Goal: Task Accomplishment & Management: Manage account settings

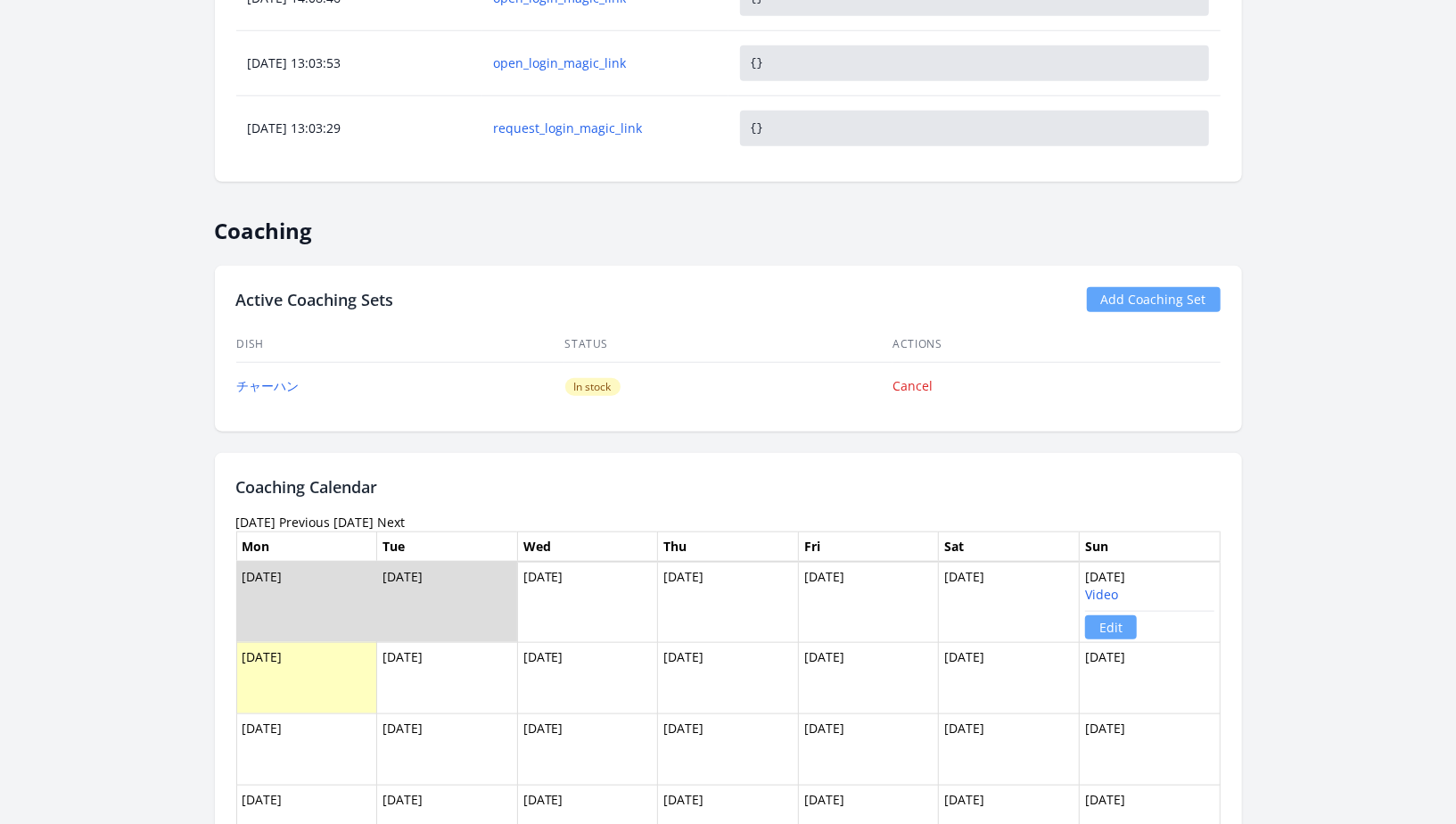
scroll to position [1057, 0]
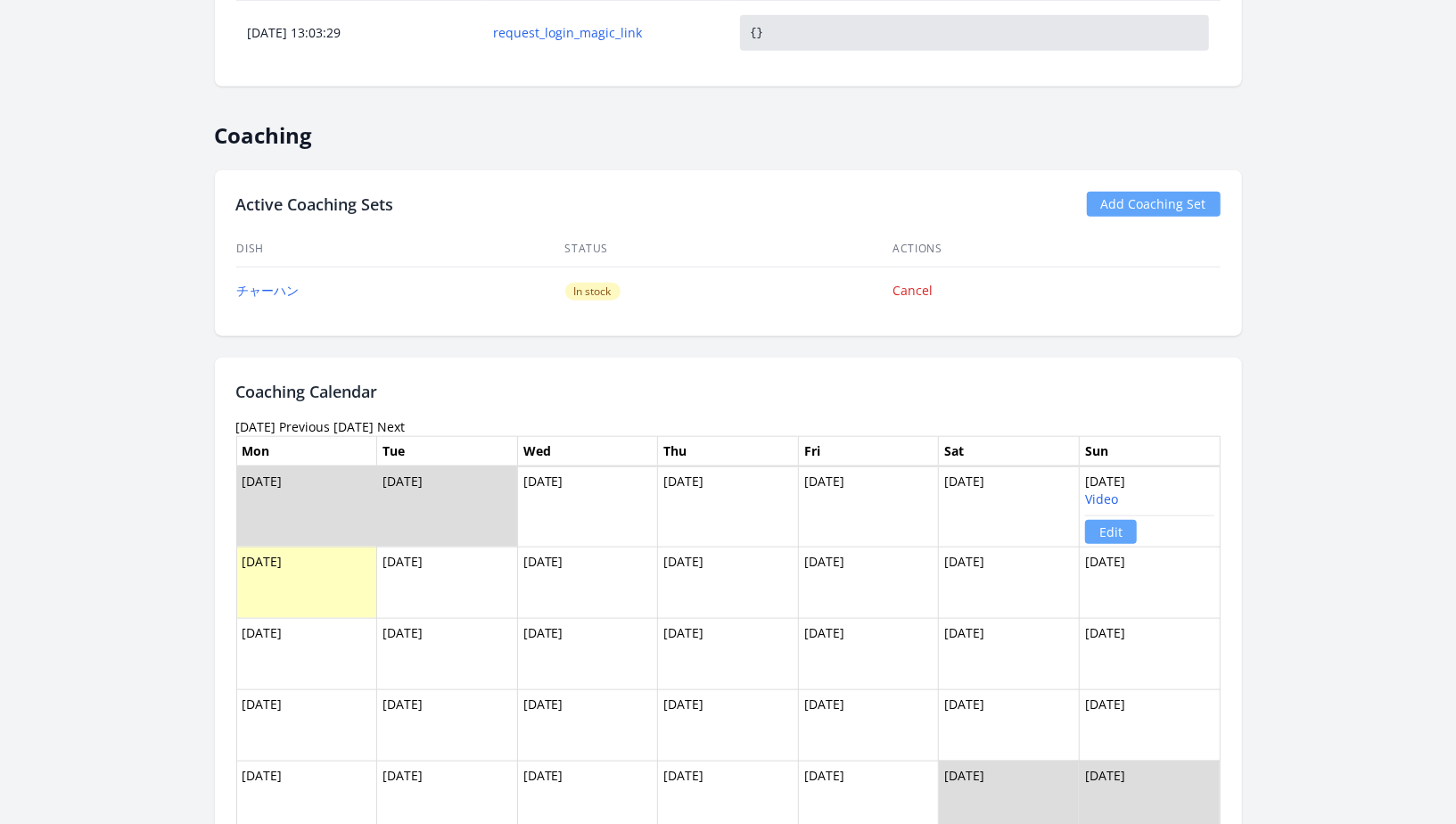
click at [1096, 527] on link "Edit" at bounding box center [1110, 532] width 52 height 24
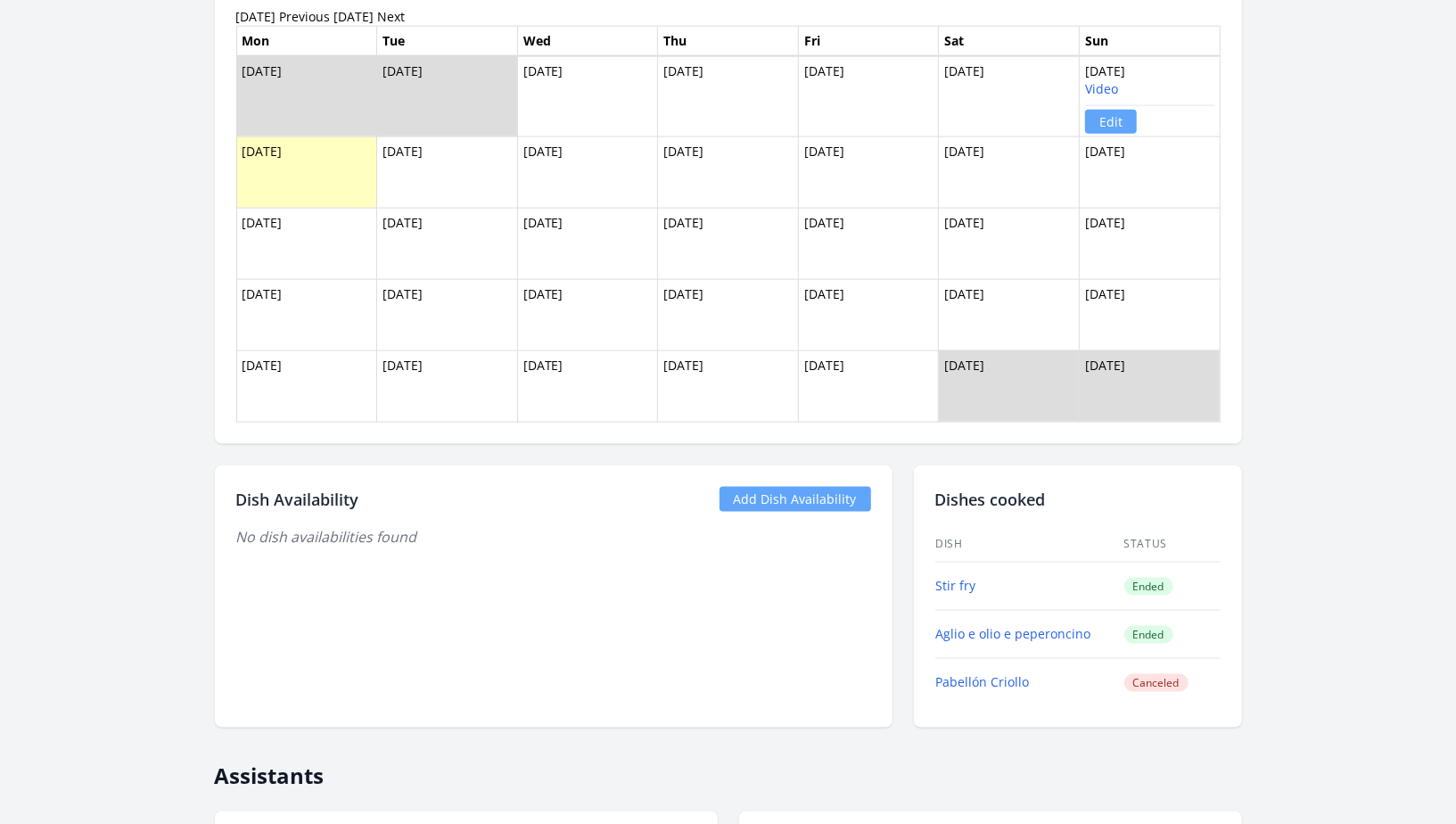
scroll to position [1729, 0]
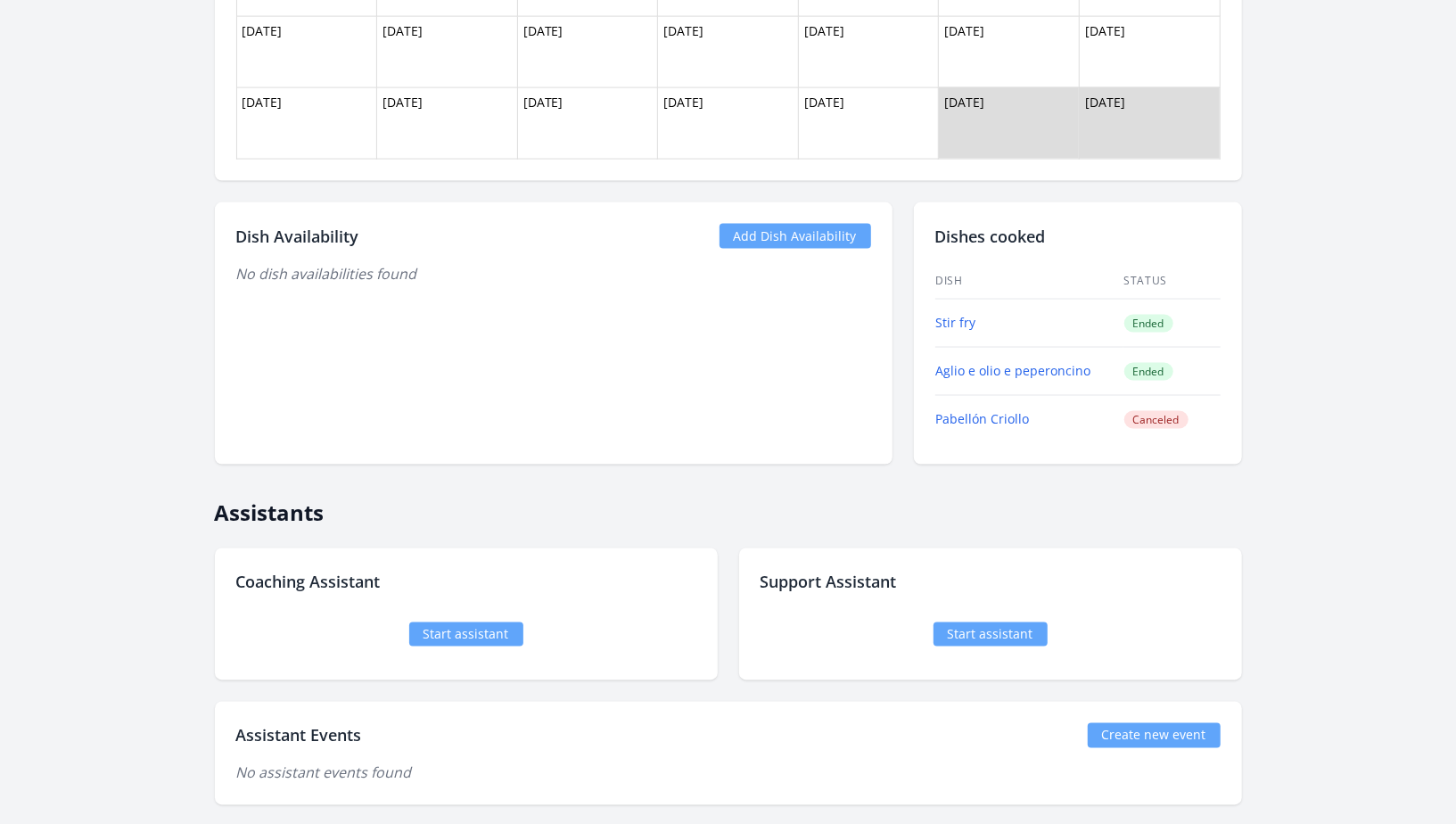
click at [819, 213] on div "Dish Availability Add Dish Availability No dish availabilities found" at bounding box center [553, 332] width 677 height 262
click at [809, 229] on link "Add Dish Availability" at bounding box center [795, 236] width 151 height 25
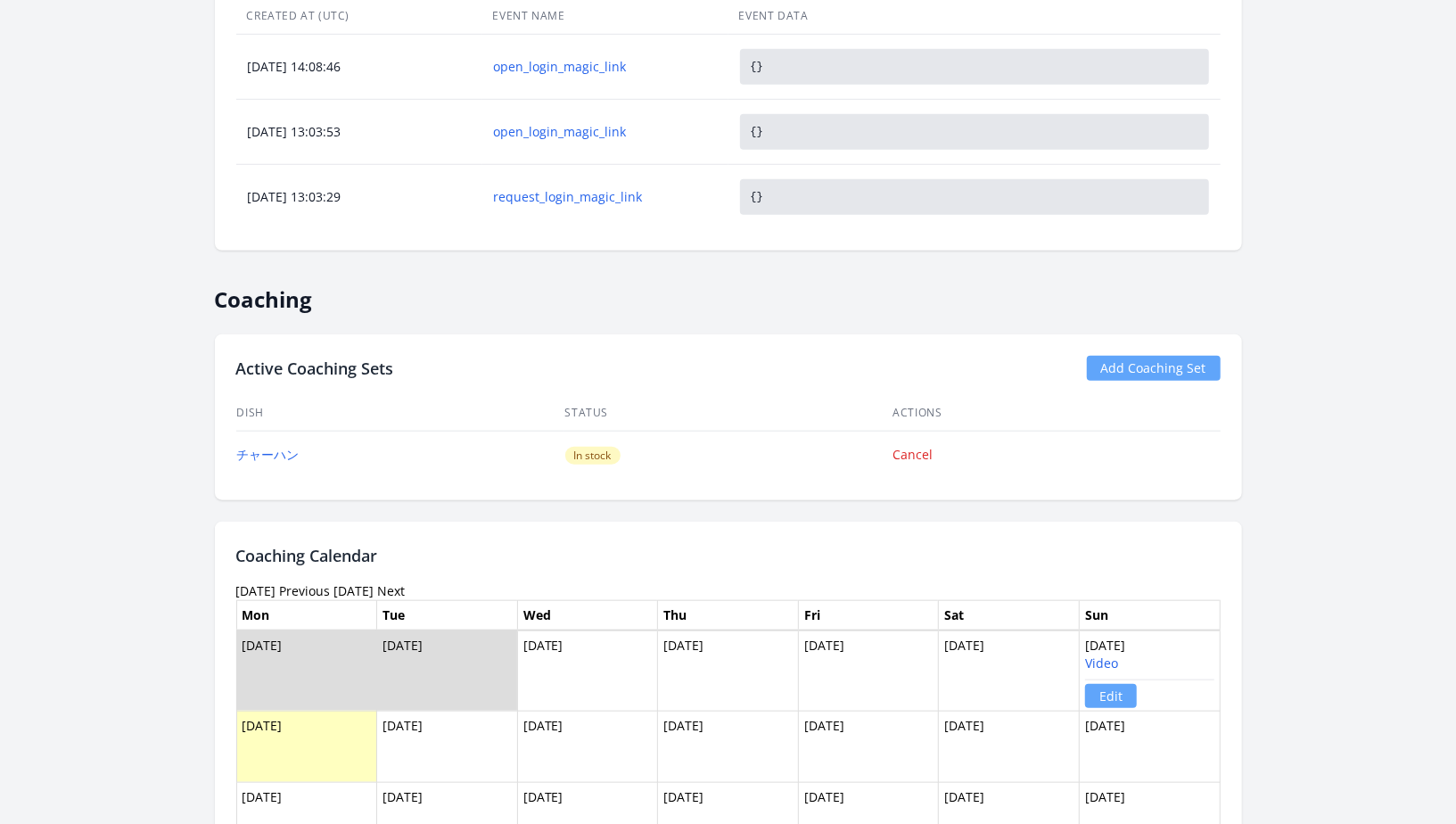
scroll to position [888, 0]
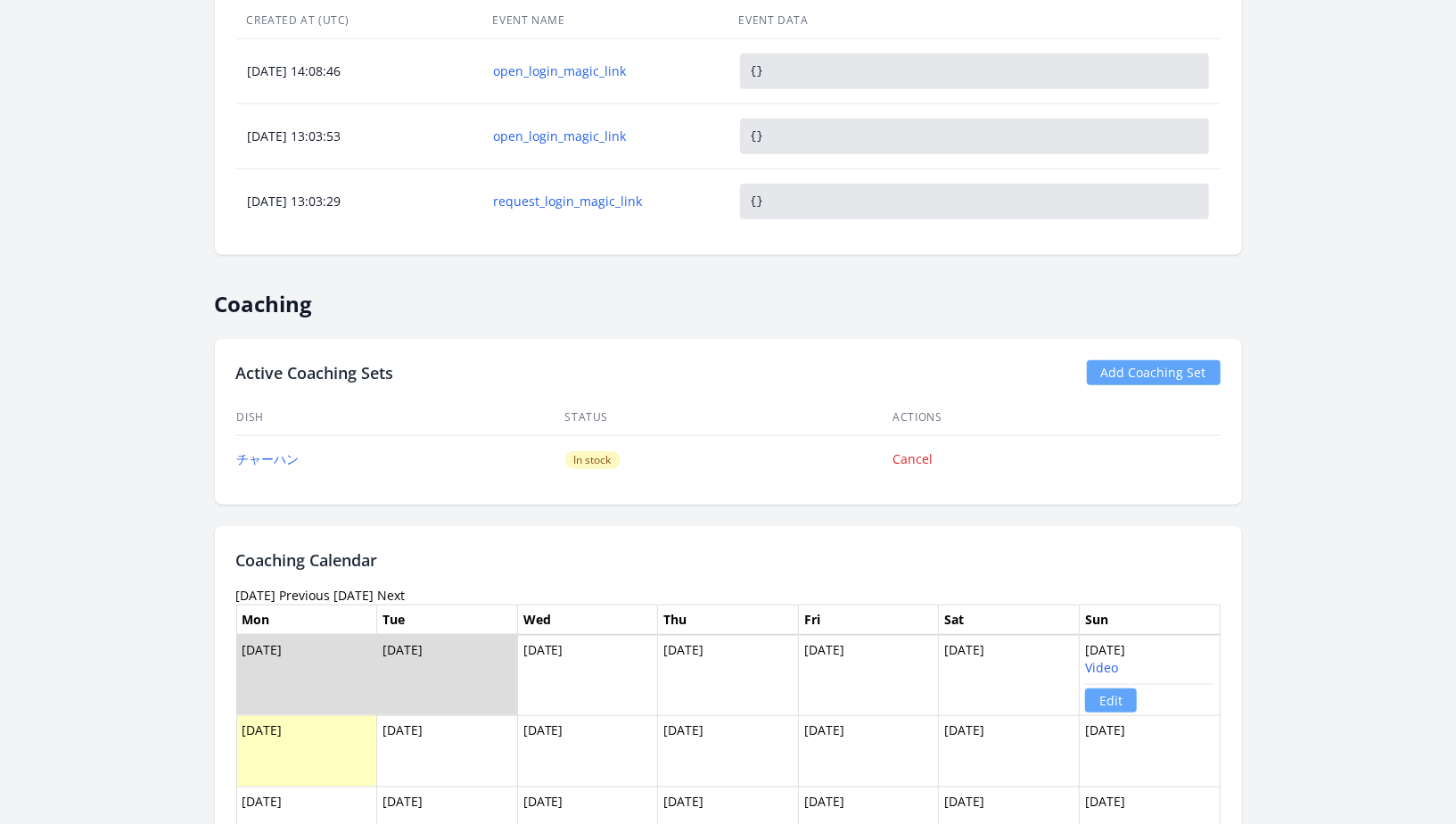
click at [1353, 464] on div "← Back to Learner List Daisy Mardel ID: 811 | gb | Joined over 1 year ago Accou…" at bounding box center [728, 430] width 1369 height 2489
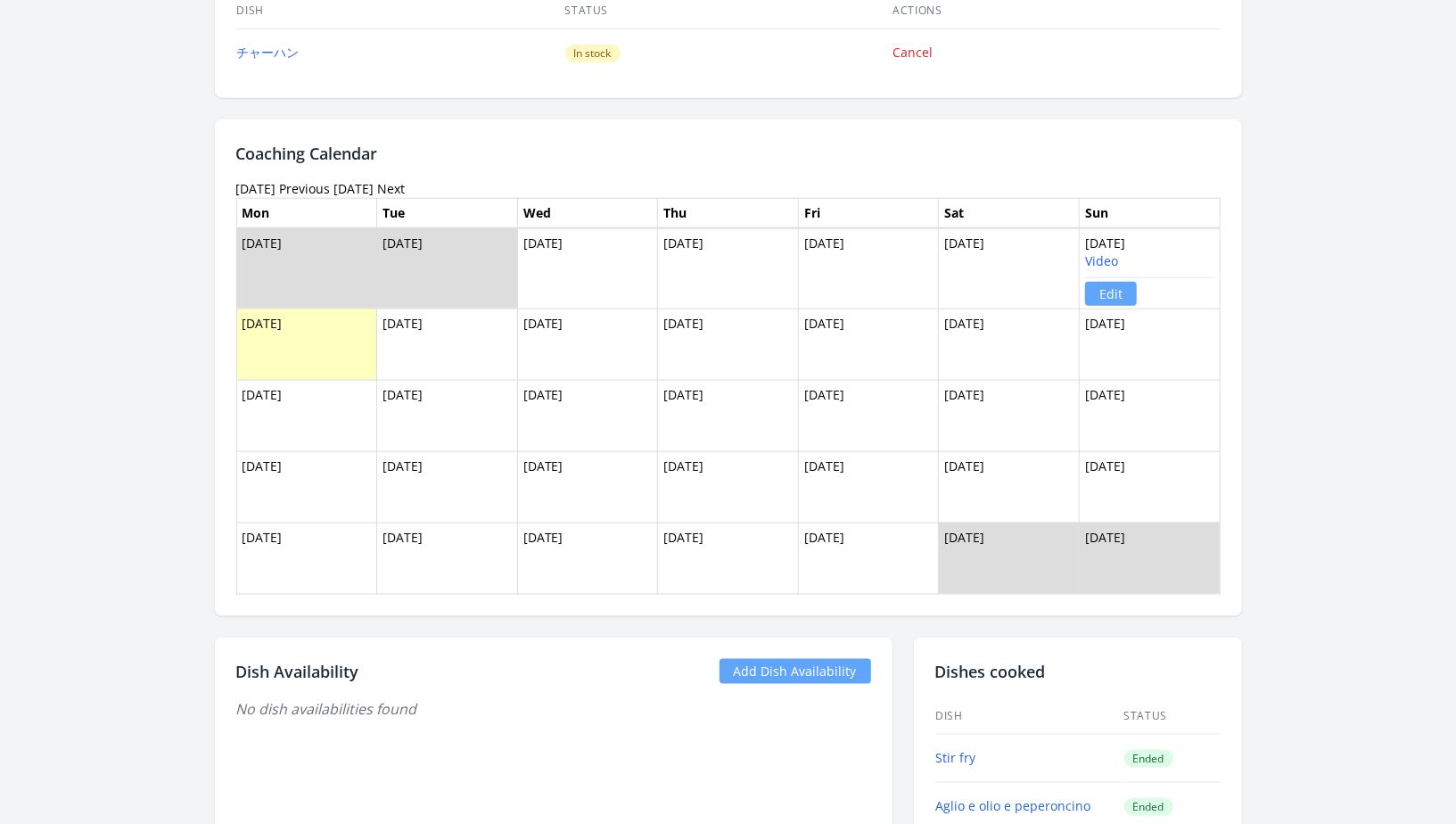
scroll to position [1288, 0]
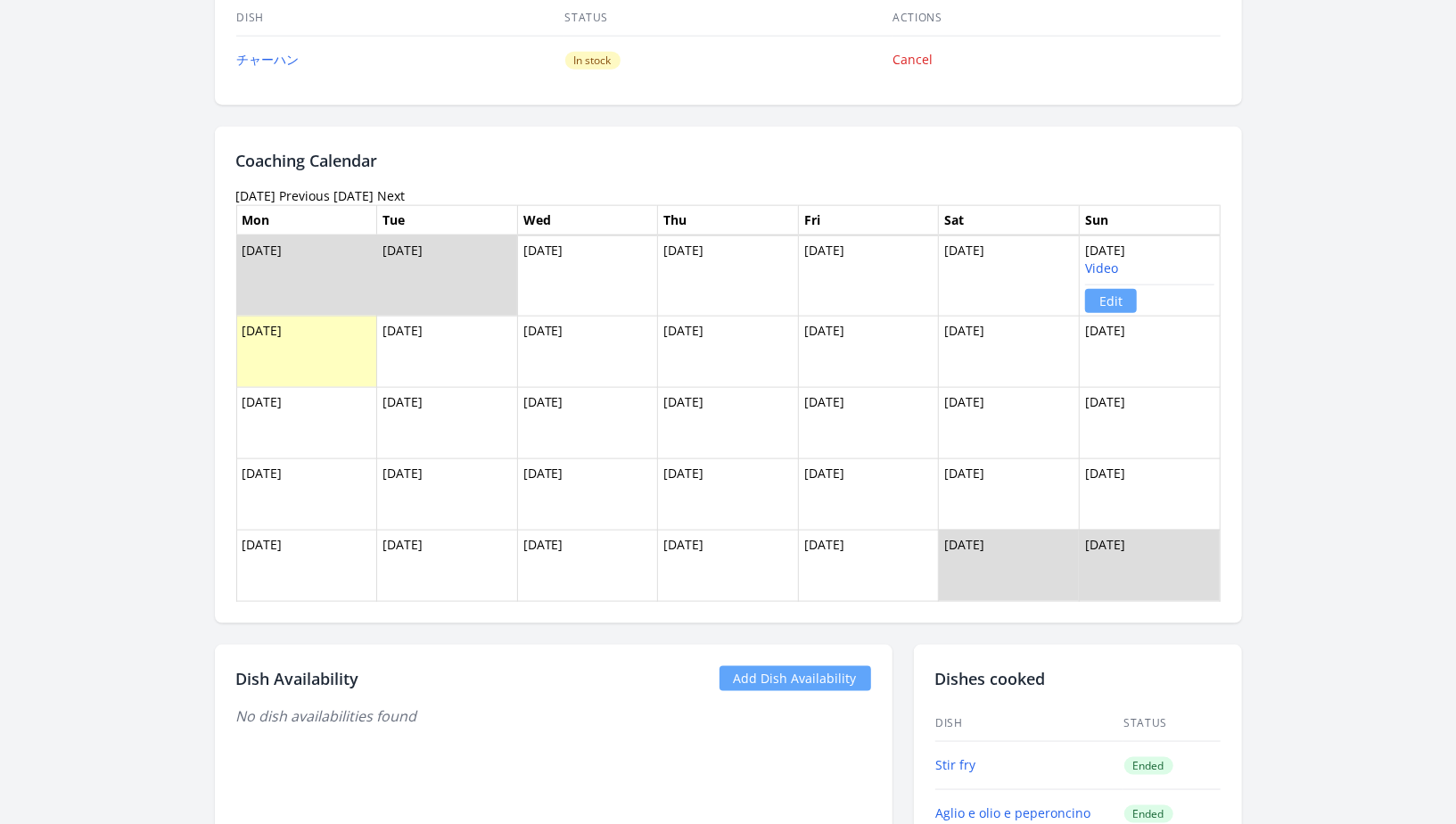
click at [1108, 302] on link "Edit" at bounding box center [1110, 301] width 52 height 24
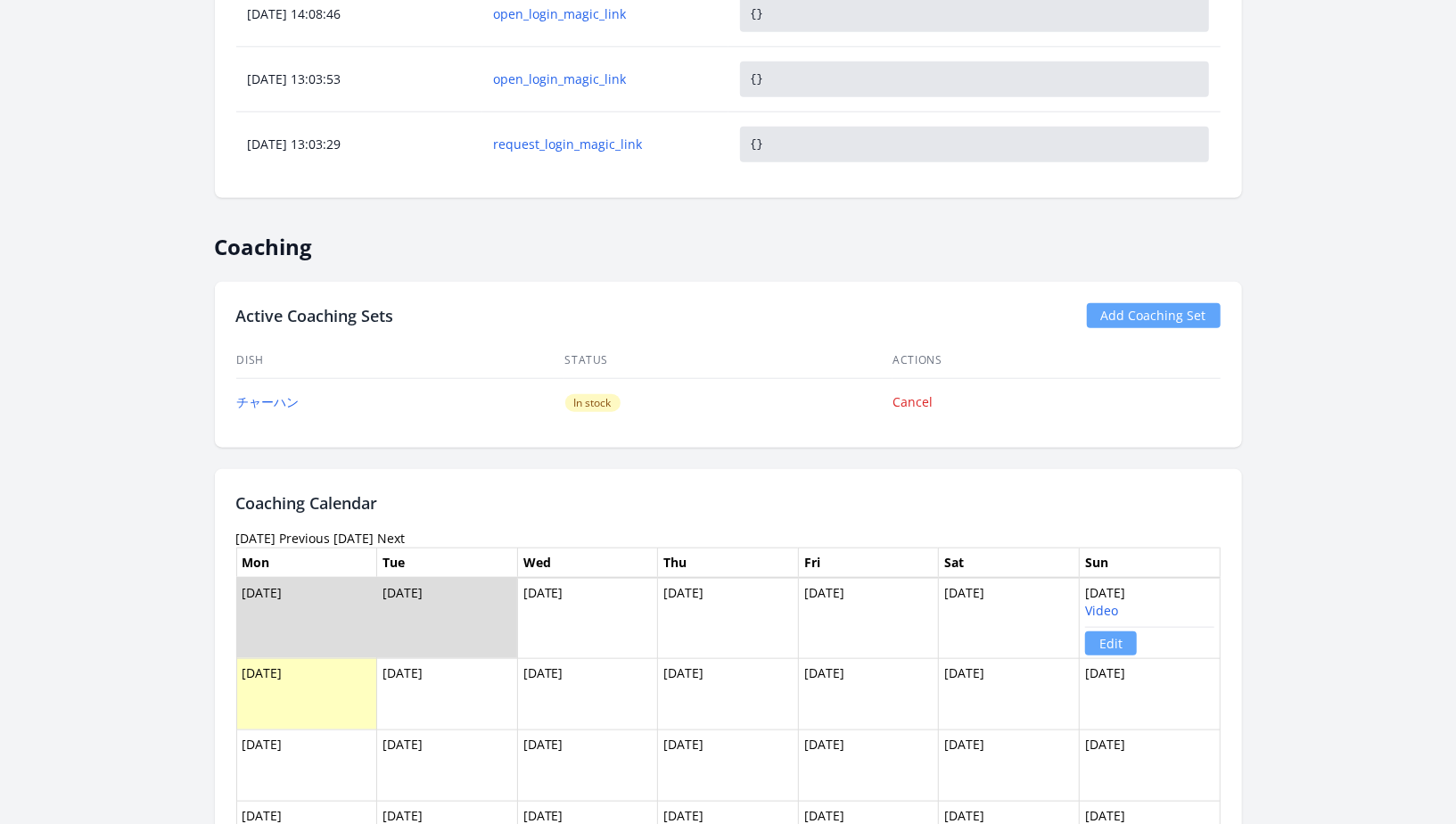
scroll to position [942, 0]
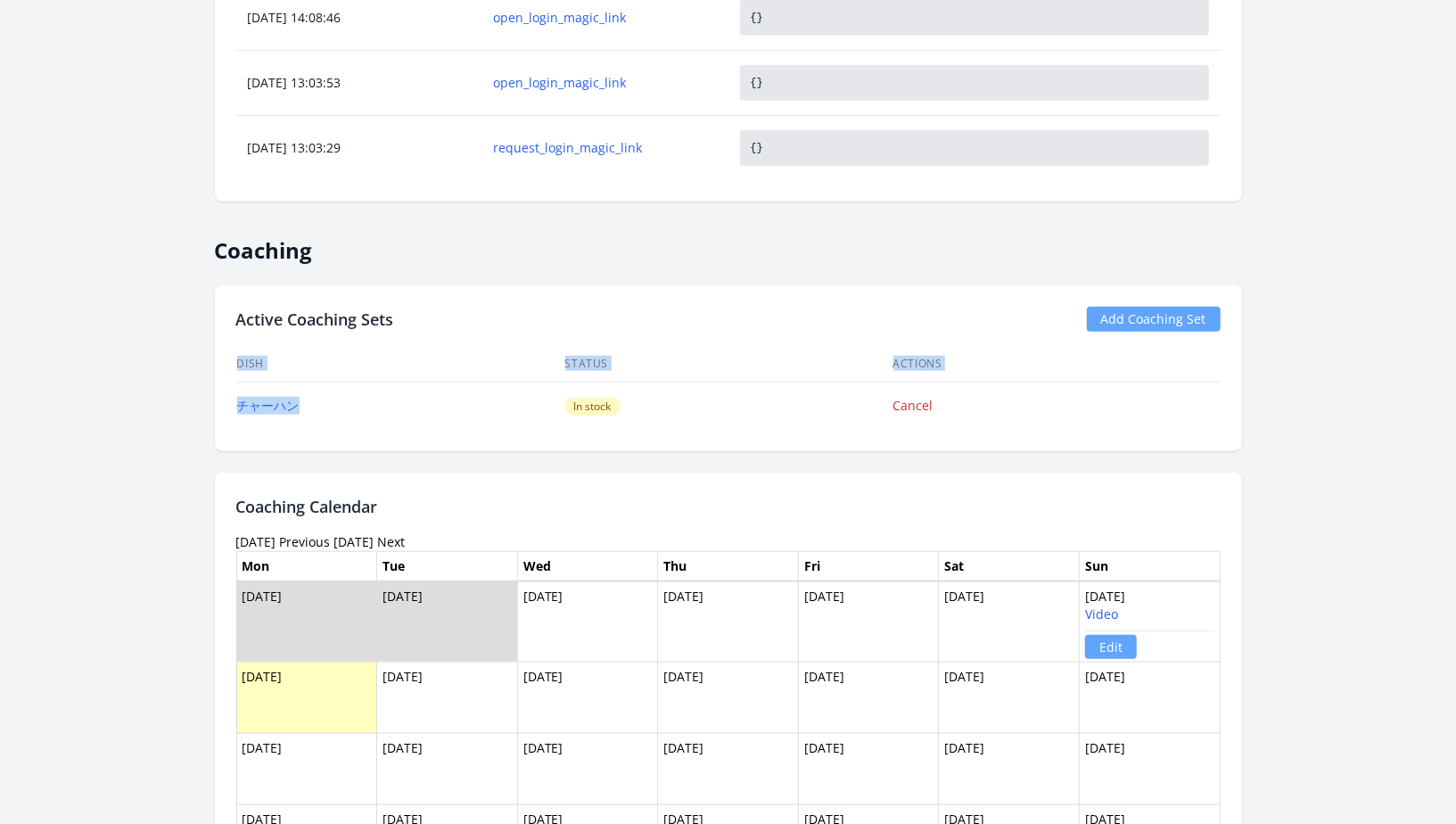
drag, startPoint x: 378, startPoint y: 409, endPoint x: 227, endPoint y: 395, distance: 151.6
click at [227, 395] on div "Active Coaching Sets Add Coaching Set Dish Status Actions チャーハン In stock Cancel" at bounding box center [728, 368] width 1027 height 166
copy div "Dish Status Actions チャーハン"
click at [373, 408] on td "チャーハン" at bounding box center [400, 405] width 328 height 48
drag, startPoint x: 321, startPoint y: 401, endPoint x: 229, endPoint y: 399, distance: 92.0
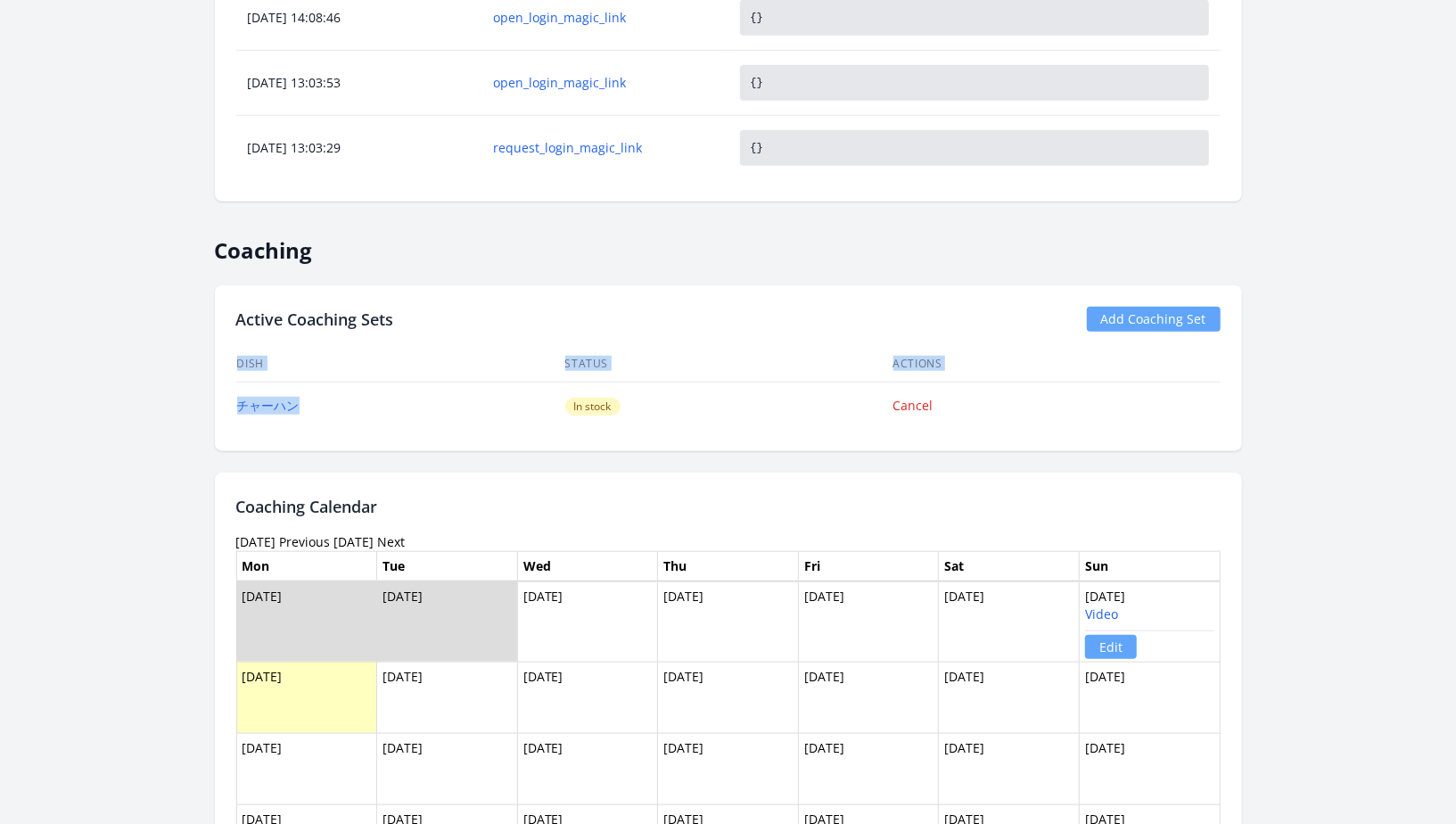
click at [229, 399] on div "Active Coaching Sets Add Coaching Set Dish Status Actions チャーハン In stock Cancel" at bounding box center [728, 368] width 1027 height 166
click at [213, 399] on div "← Back to Learner List Daisy Mardel ID: 811 | gb | Joined over 1 year ago Accou…" at bounding box center [728, 377] width 1369 height 2489
drag, startPoint x: 226, startPoint y: 399, endPoint x: 321, endPoint y: 400, distance: 95.0
click at [321, 400] on div "Active Coaching Sets Add Coaching Set Dish Status Actions チャーハン In stock Cancel" at bounding box center [728, 368] width 1027 height 166
click at [321, 400] on td "チャーハン" at bounding box center [400, 405] width 328 height 48
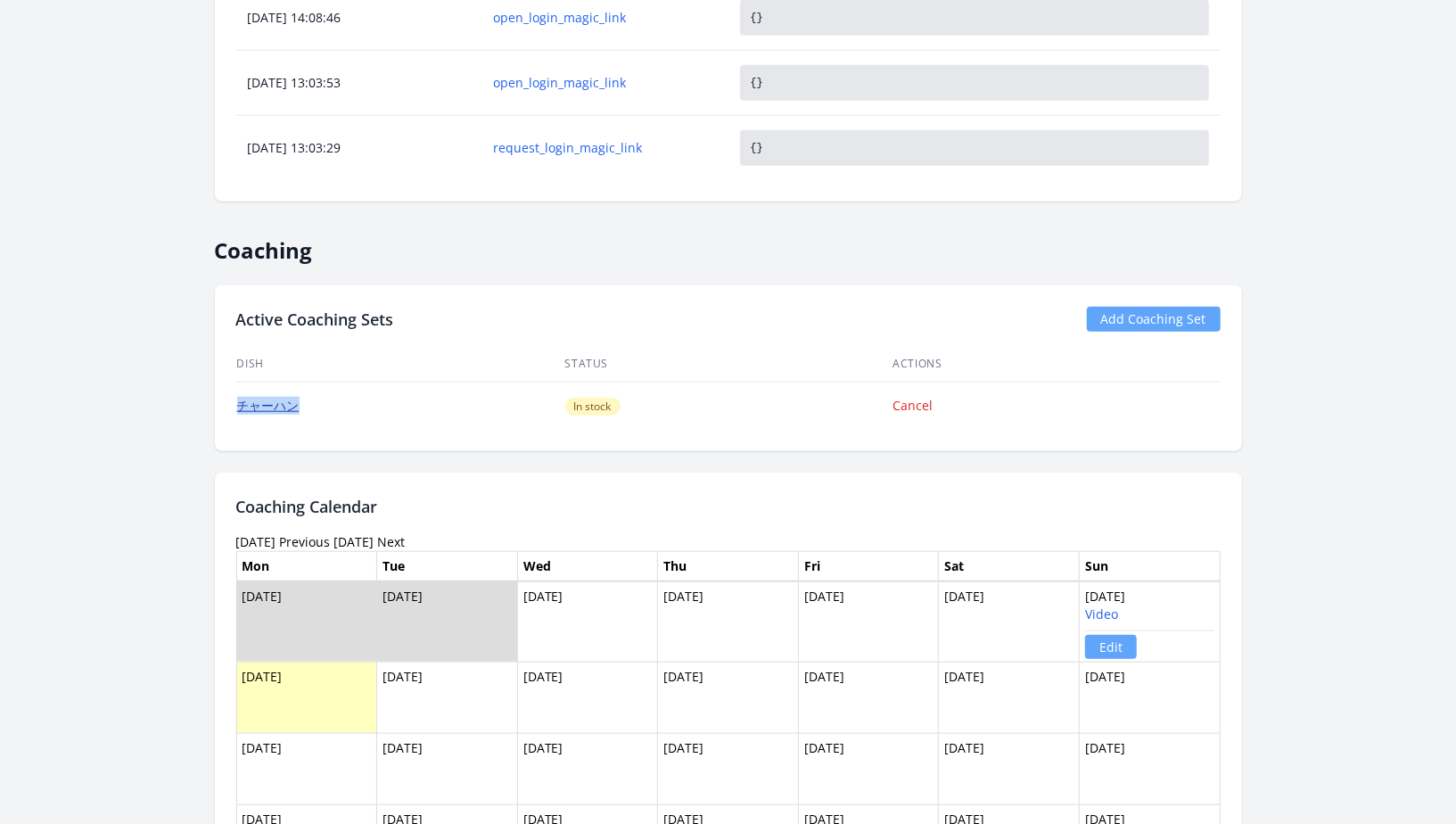
drag, startPoint x: 321, startPoint y: 401, endPoint x: 241, endPoint y: 401, distance: 80.0
click at [241, 401] on td "チャーハン" at bounding box center [400, 405] width 328 height 48
copy link "チャーハン"
click at [620, 493] on h2 "Coaching Calendar" at bounding box center [728, 506] width 984 height 25
click at [1297, 518] on div "← Back to Learner List Daisy Mardel ID: 811 | gb | Joined over 1 year ago Accou…" at bounding box center [728, 377] width 1369 height 2489
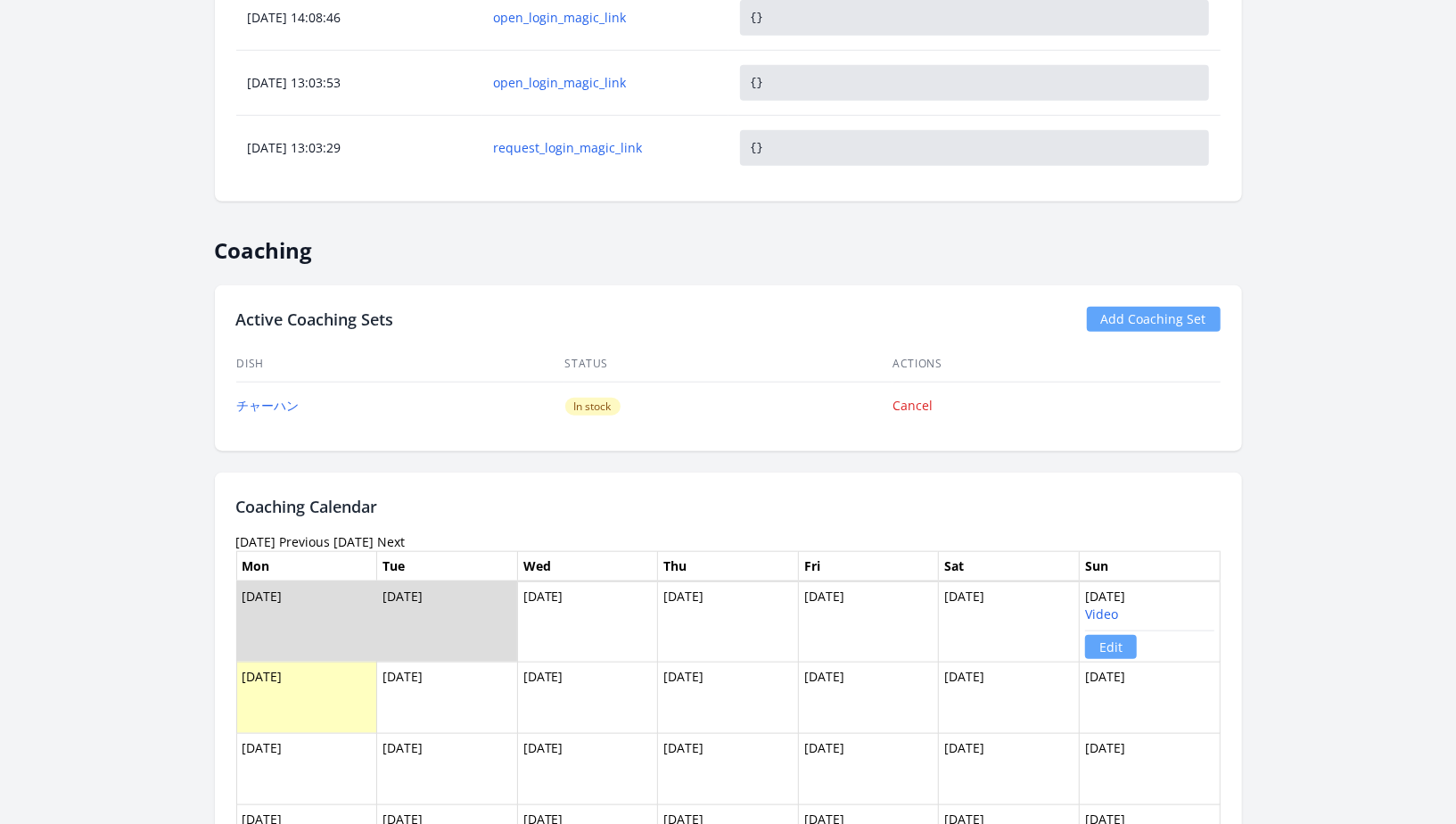
scroll to position [1729, 0]
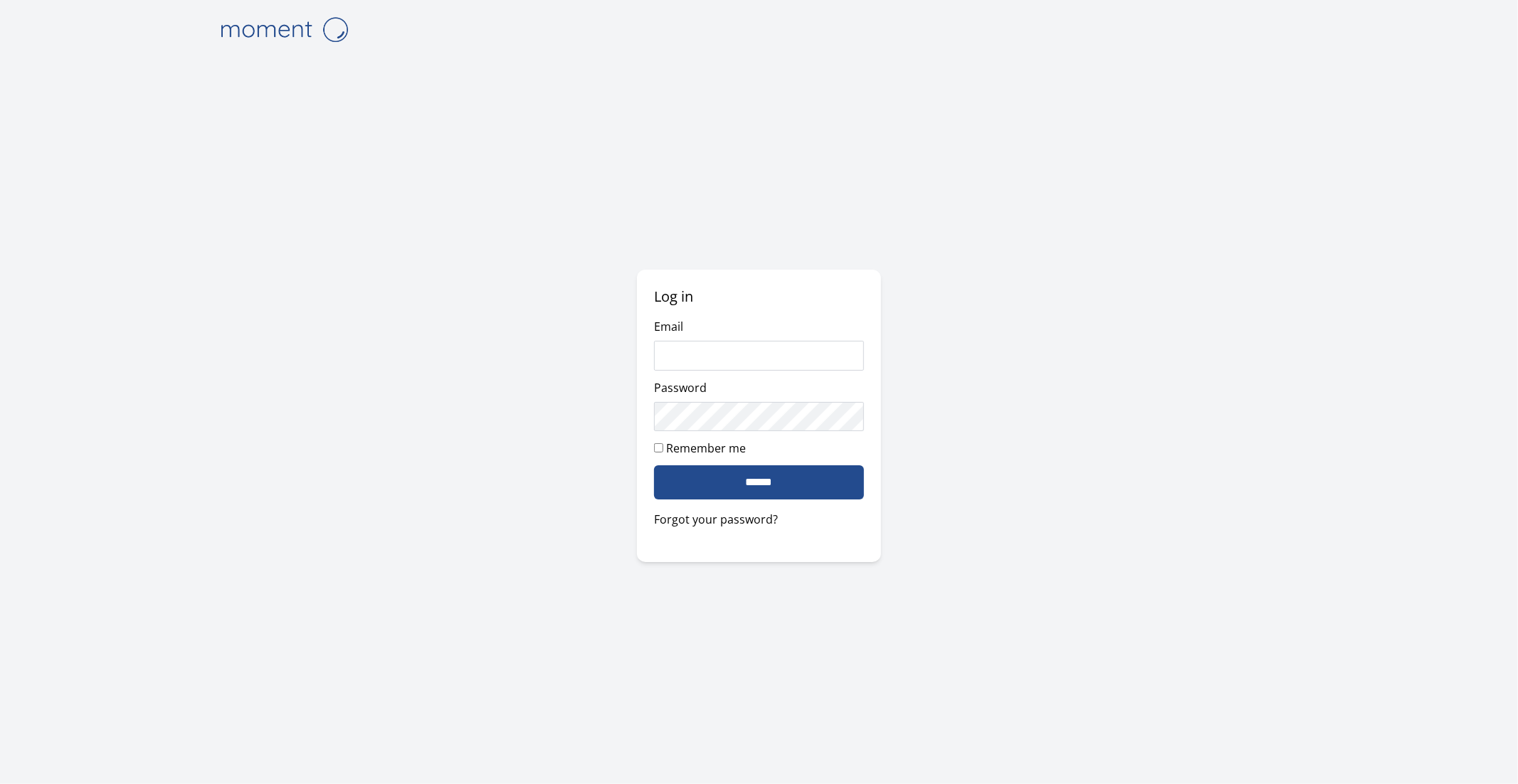
type input "**********"
click at [728, 487] on input "******" at bounding box center [758, 482] width 209 height 34
